Goal: Task Accomplishment & Management: Manage account settings

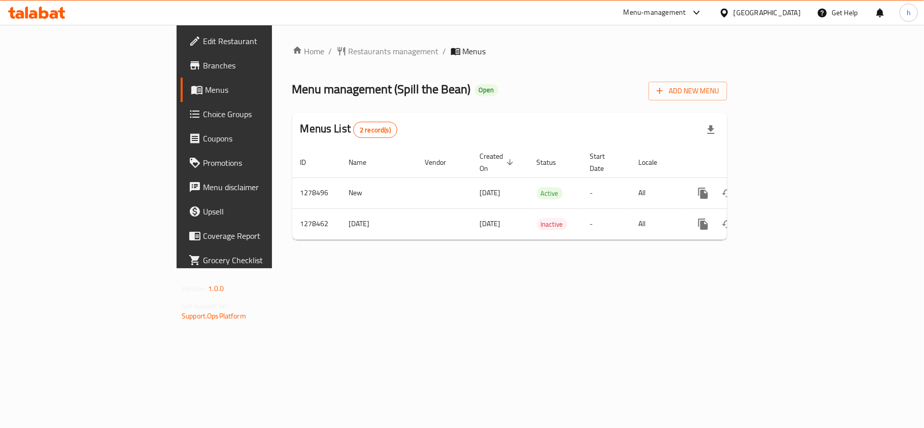
click at [203, 64] on span "Branches" at bounding box center [263, 65] width 120 height 12
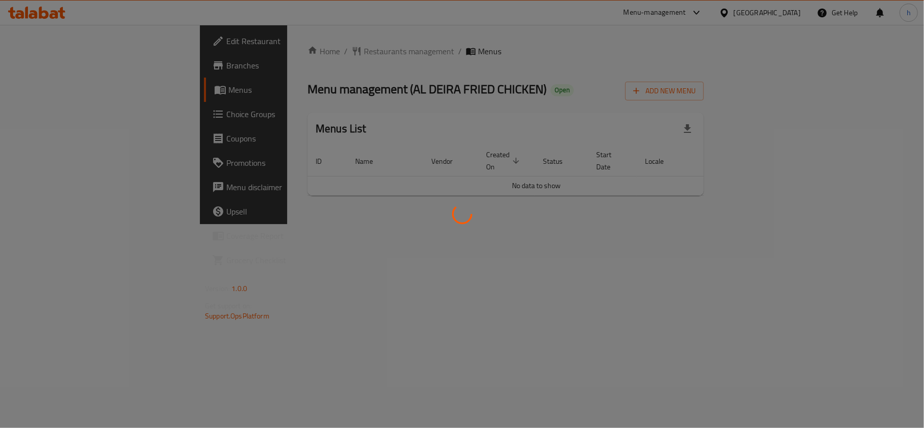
click at [275, 43] on div at bounding box center [462, 214] width 924 height 428
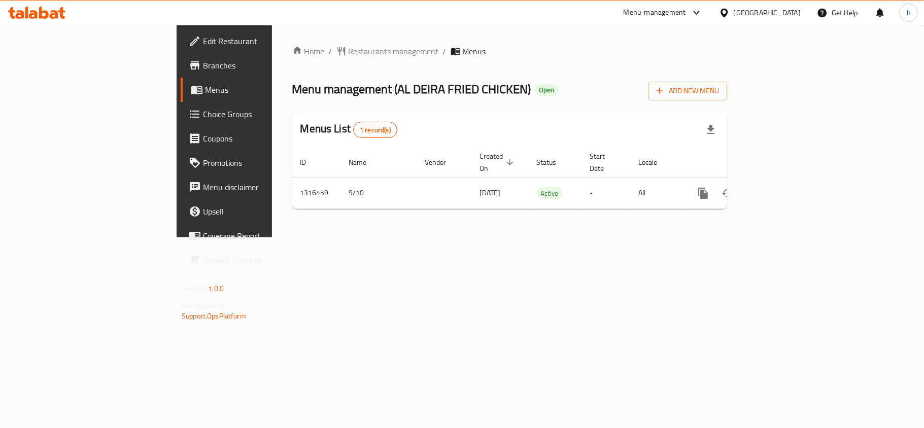
click at [272, 52] on div at bounding box center [462, 214] width 924 height 428
click at [349, 52] on span "Restaurants management" at bounding box center [394, 51] width 90 height 12
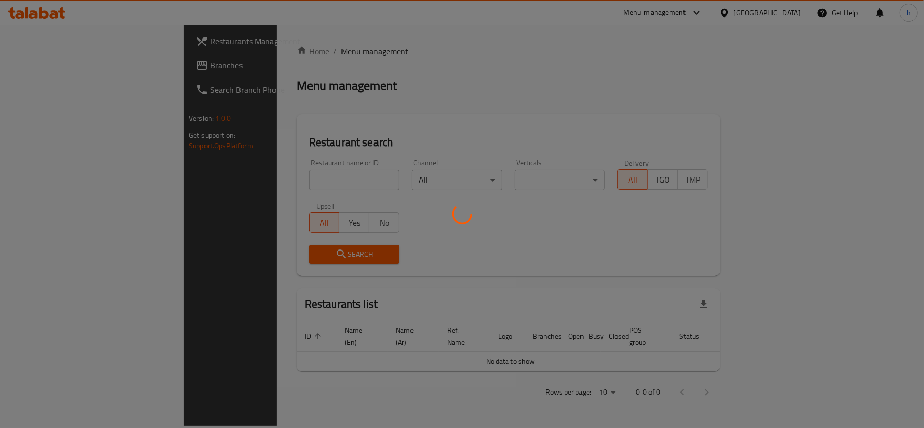
click at [271, 179] on div at bounding box center [462, 214] width 924 height 428
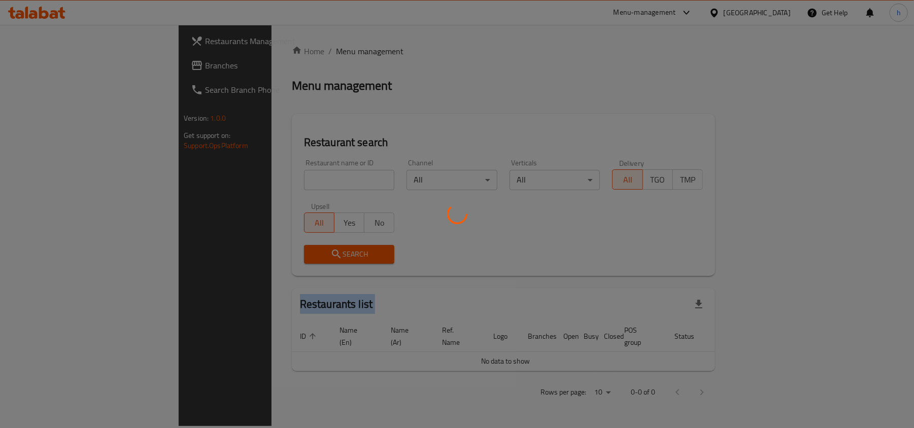
click at [271, 179] on div at bounding box center [457, 214] width 914 height 428
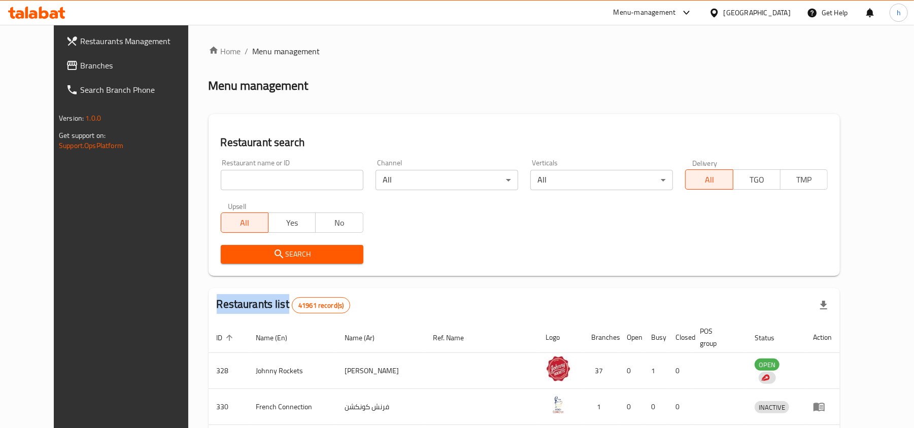
click at [271, 179] on div "Home / Menu management Menu management Restaurant search Restaurant name or ID …" at bounding box center [525, 376] width 632 height 662
click at [270, 177] on input "search" at bounding box center [292, 180] width 143 height 20
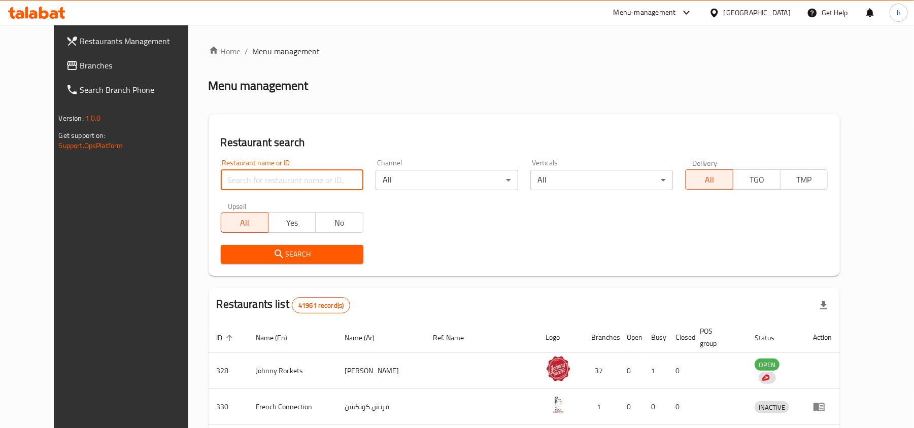
paste input "707693"
type input "707693"
click at [273, 254] on icon "submit" at bounding box center [279, 254] width 12 height 12
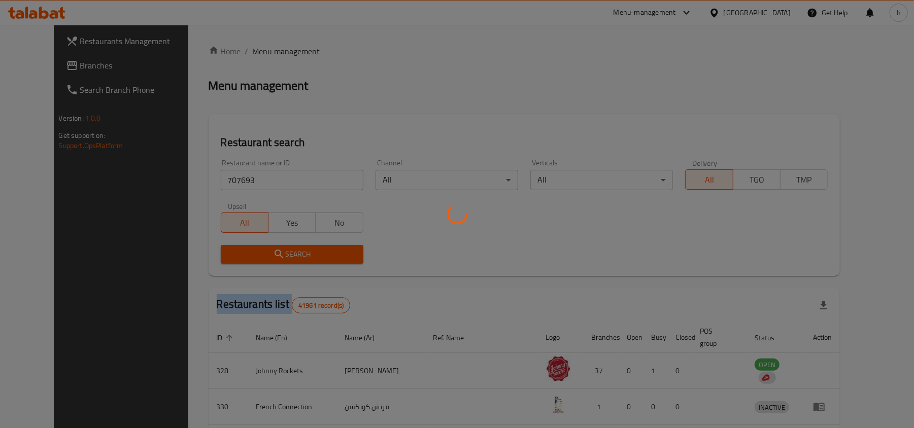
click at [254, 254] on div at bounding box center [457, 214] width 914 height 428
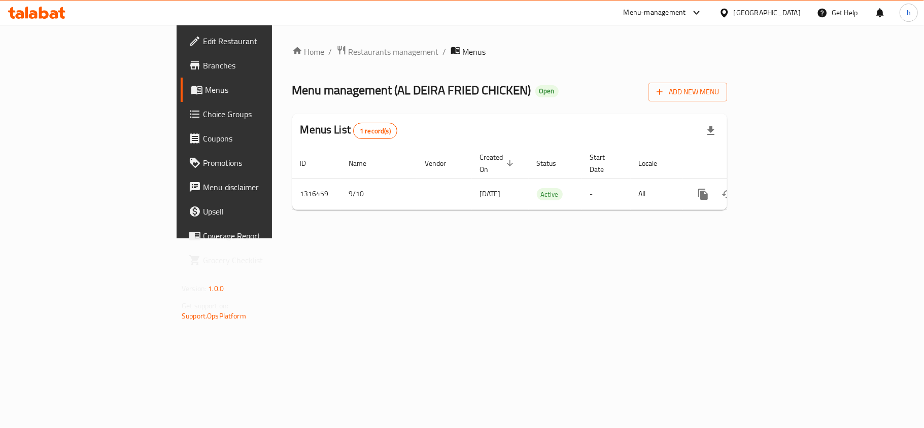
click at [203, 112] on span "Choice Groups" at bounding box center [263, 114] width 120 height 12
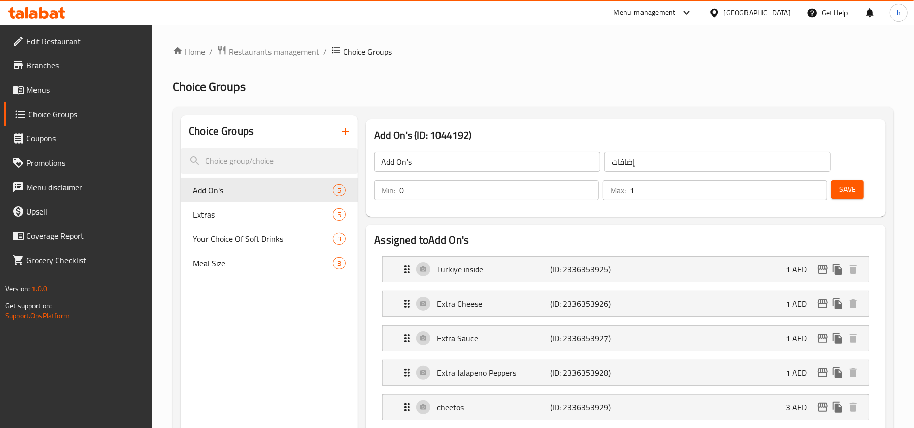
click at [258, 354] on div at bounding box center [457, 214] width 914 height 428
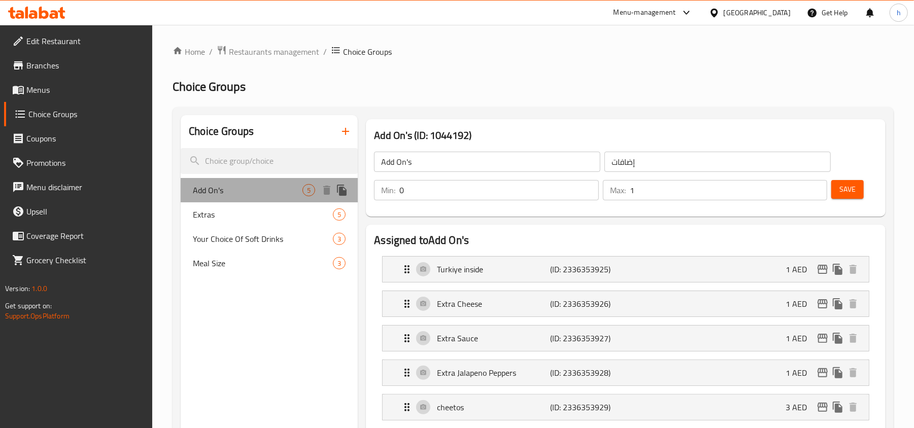
click at [260, 186] on span "Add On's" at bounding box center [248, 190] width 110 height 12
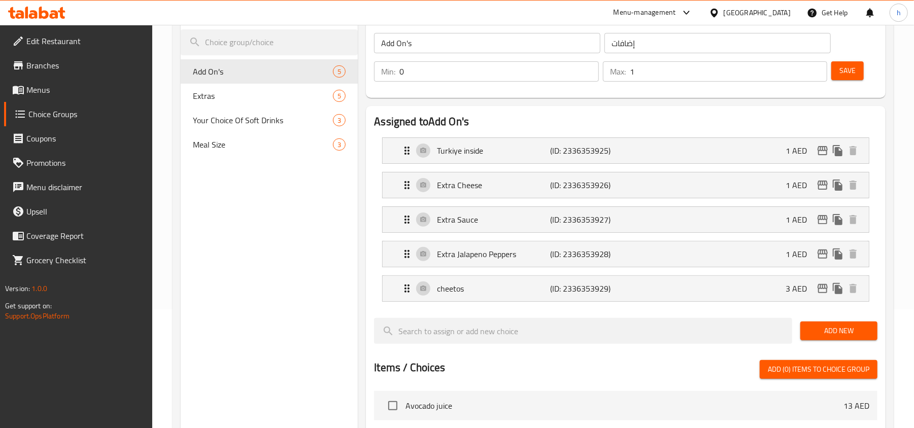
scroll to position [135, 0]
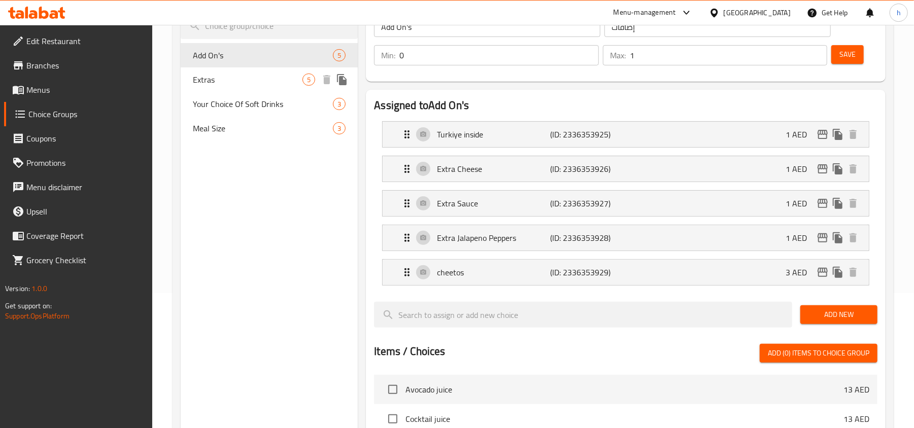
click at [215, 80] on span "Extras" at bounding box center [248, 80] width 110 height 12
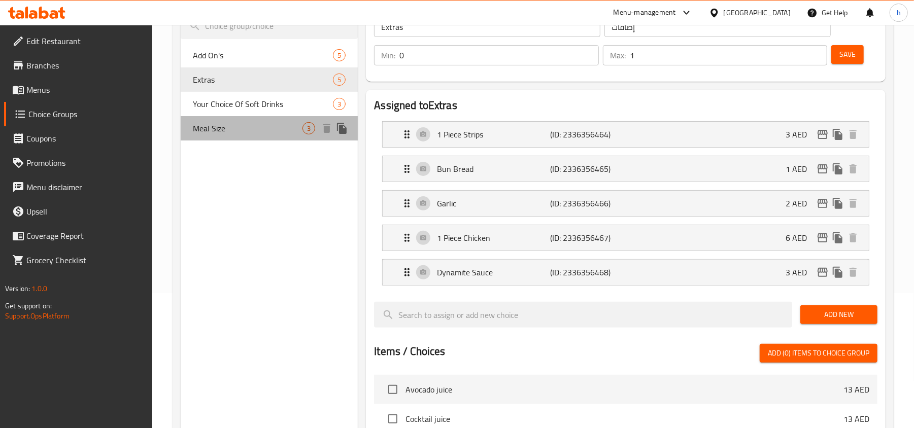
click at [237, 128] on span "Meal Size" at bounding box center [248, 128] width 110 height 12
type input "Meal Size"
type input "حجم الوجبة"
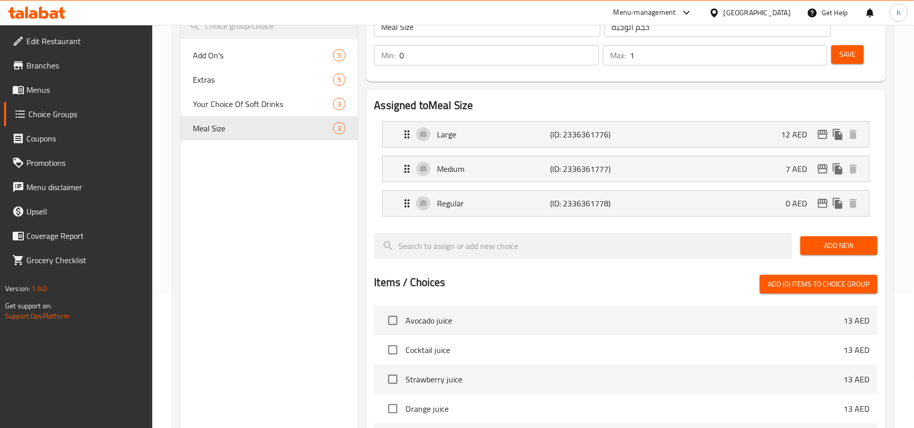
scroll to position [68, 0]
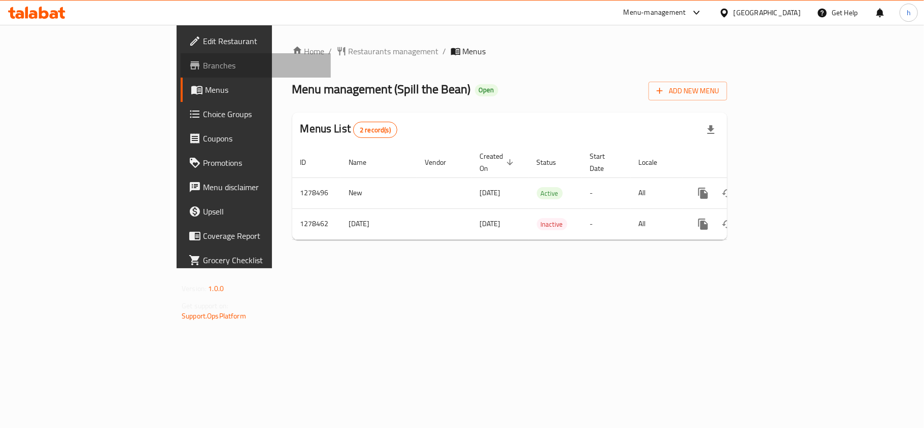
click at [203, 63] on span "Branches" at bounding box center [263, 65] width 120 height 12
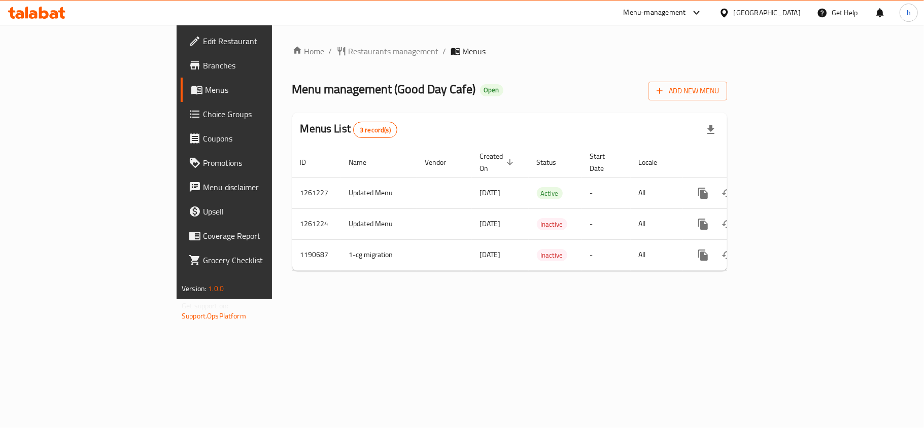
click at [349, 53] on span "Restaurants management" at bounding box center [394, 51] width 90 height 12
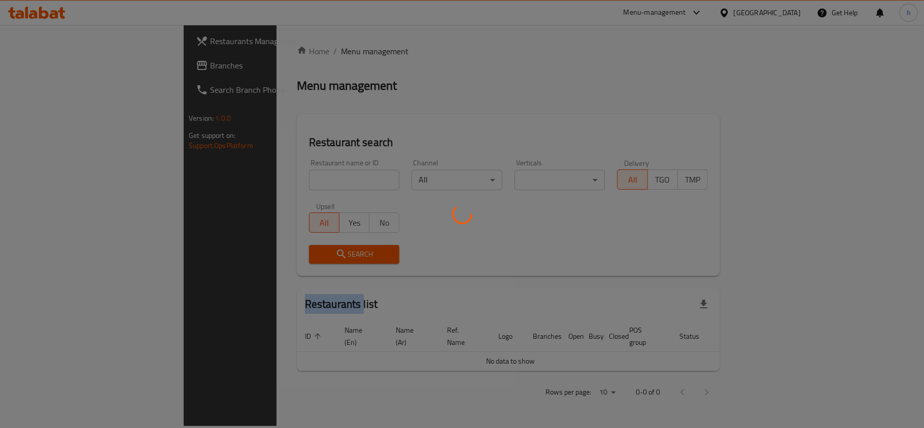
click at [273, 53] on div at bounding box center [462, 214] width 924 height 428
click at [245, 177] on div at bounding box center [462, 214] width 924 height 428
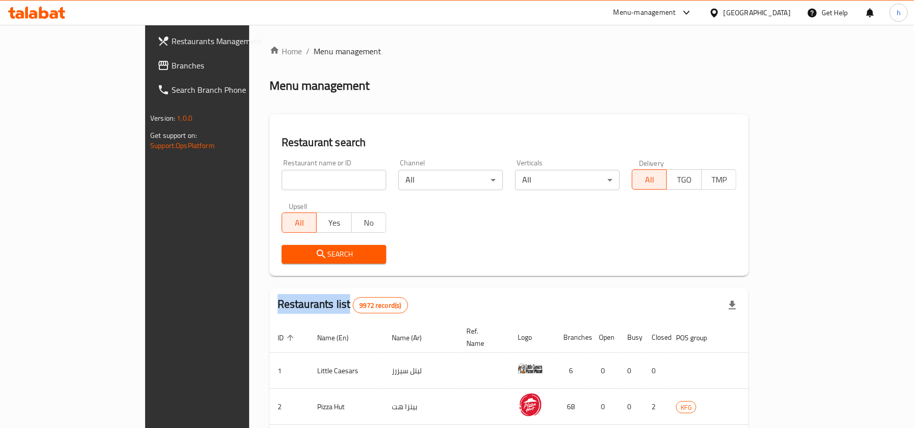
click at [245, 177] on div at bounding box center [457, 214] width 914 height 428
click at [282, 177] on input "search" at bounding box center [334, 180] width 105 height 20
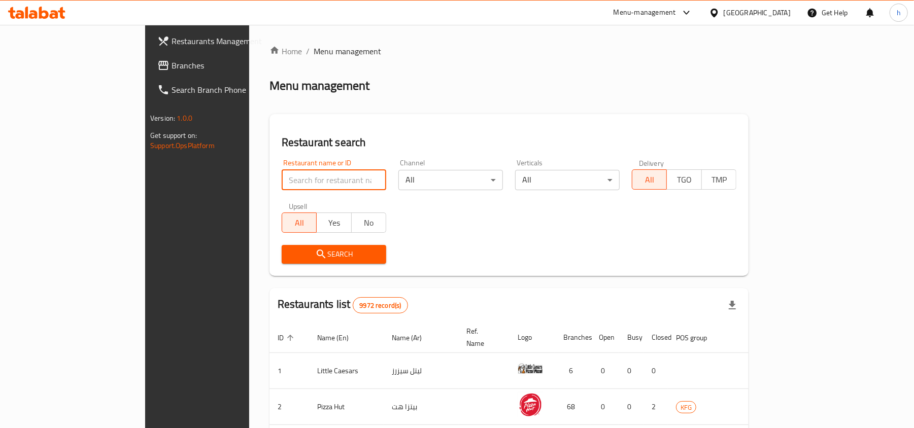
paste input "655893"
type input "655893"
click at [317, 253] on icon "submit" at bounding box center [321, 254] width 9 height 9
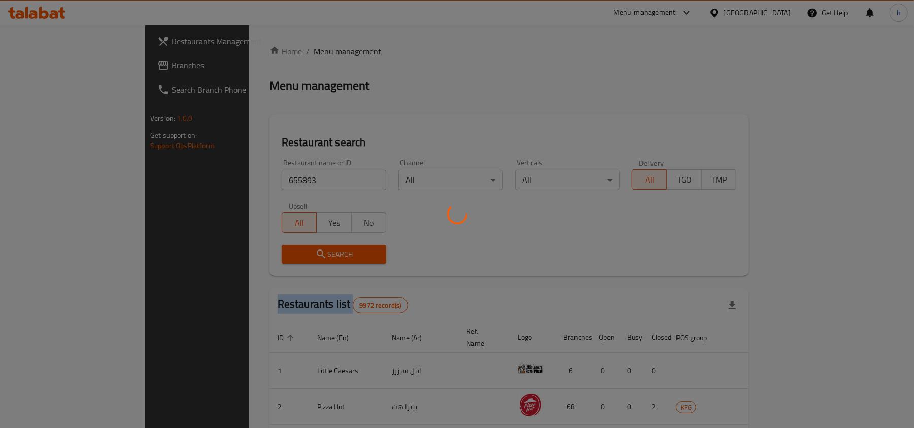
click at [251, 253] on div at bounding box center [457, 214] width 914 height 428
